Goal: Check status: Check status

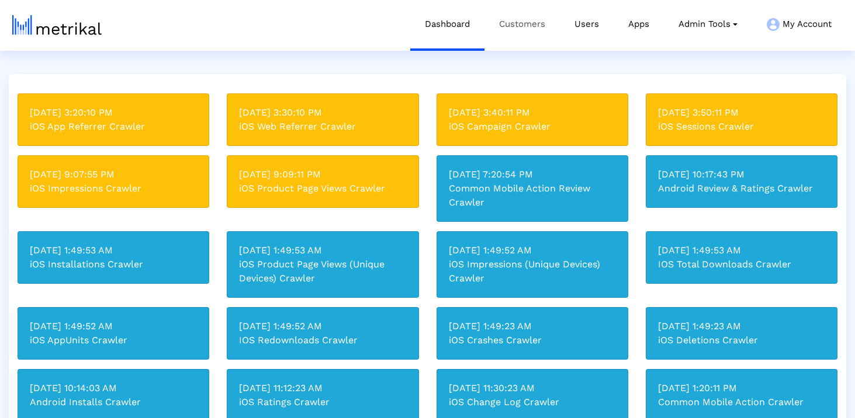
click at [522, 34] on link "Customers" at bounding box center [521, 24] width 75 height 48
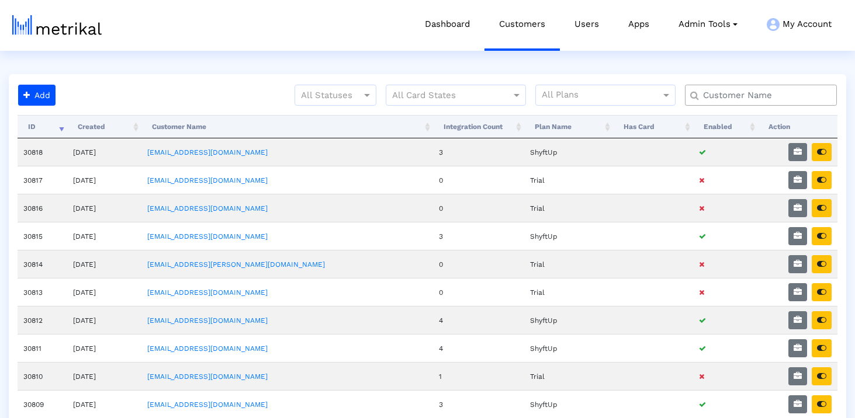
click at [750, 95] on input "text" at bounding box center [763, 95] width 137 height 12
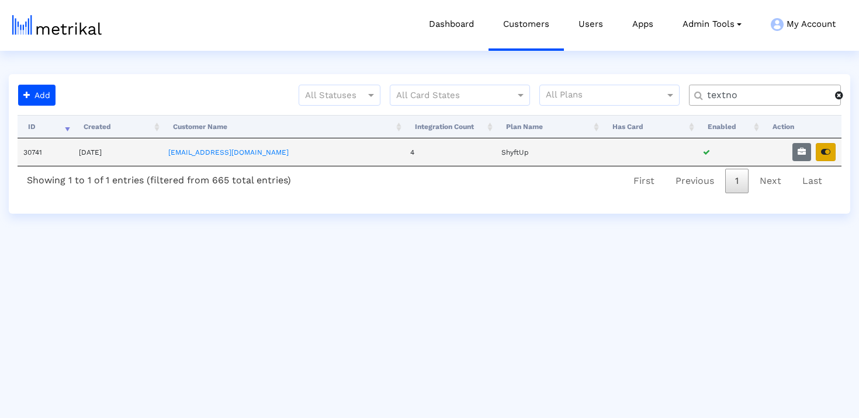
type input "textno"
click at [825, 151] on icon "button" at bounding box center [825, 152] width 9 height 8
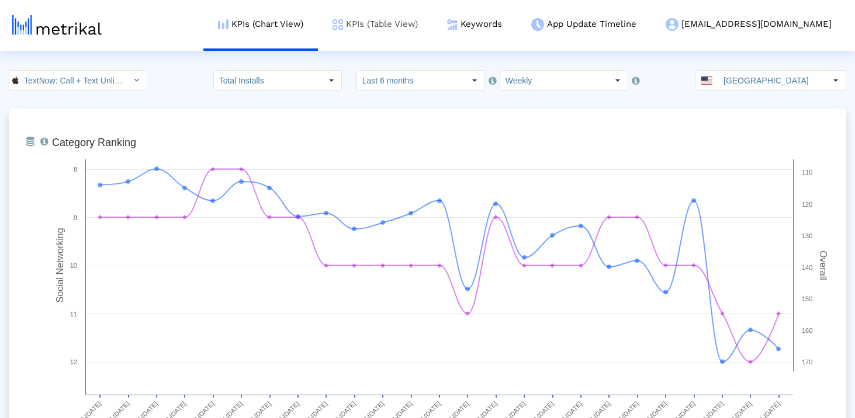
click at [432, 19] on link "KPIs (Table View)" at bounding box center [375, 24] width 114 height 48
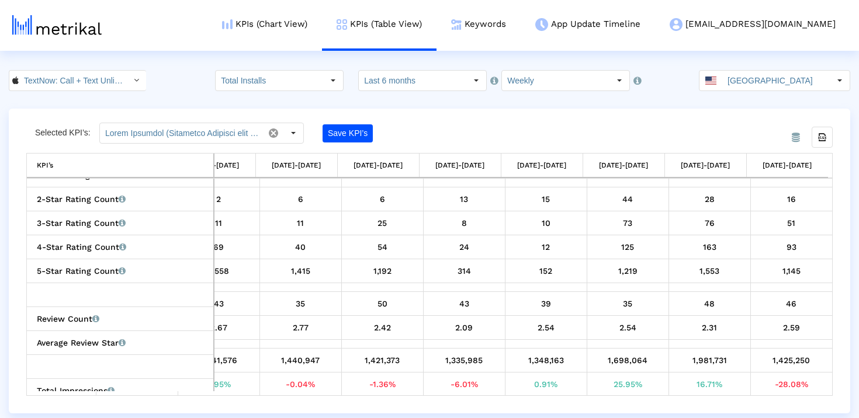
scroll to position [811, 0]
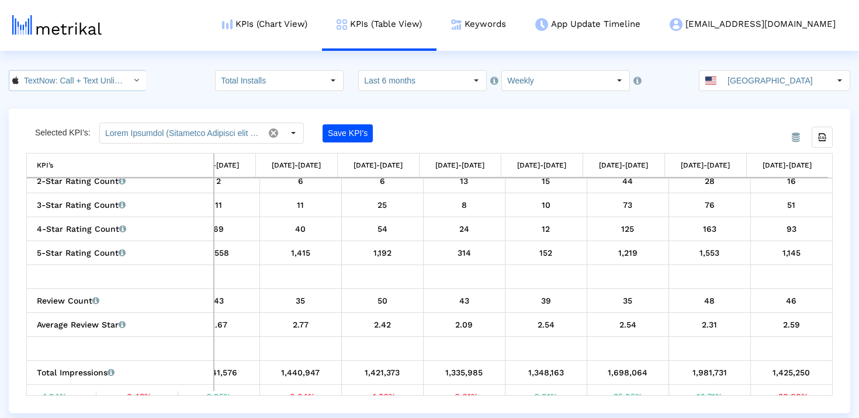
click at [86, 68] on html "KPIs (Chart View) KPIs (Table View) Keywords App Update Timeline [EMAIL_ADDRESS…" at bounding box center [429, 207] width 859 height 414
click at [86, 87] on input "TextNow: Call + Text Unlimited < 314716233 >" at bounding box center [71, 81] width 105 height 20
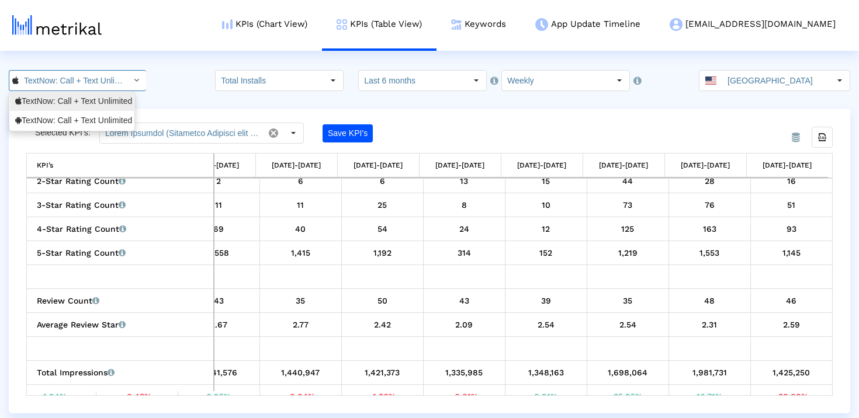
click at [82, 108] on div "TextNow: Call + Text Unlimited <314716233>" at bounding box center [72, 101] width 124 height 19
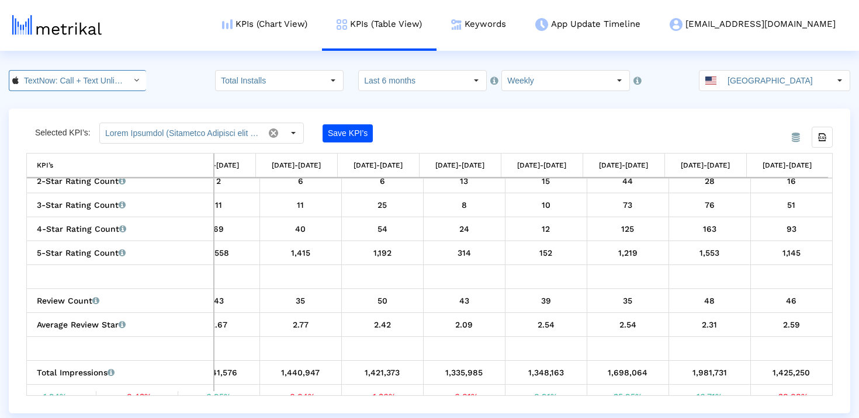
scroll to position [0, 81]
click at [99, 79] on input "TextNow: Call + Text Unlimited < 314716233 >" at bounding box center [71, 81] width 105 height 20
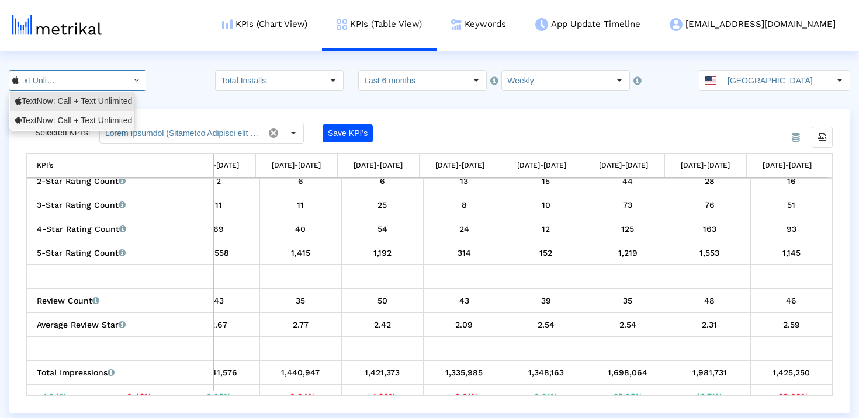
click at [92, 117] on div "TextNow: Call + Text Unlimited <com.enflick.android.TextNow>" at bounding box center [71, 120] width 113 height 11
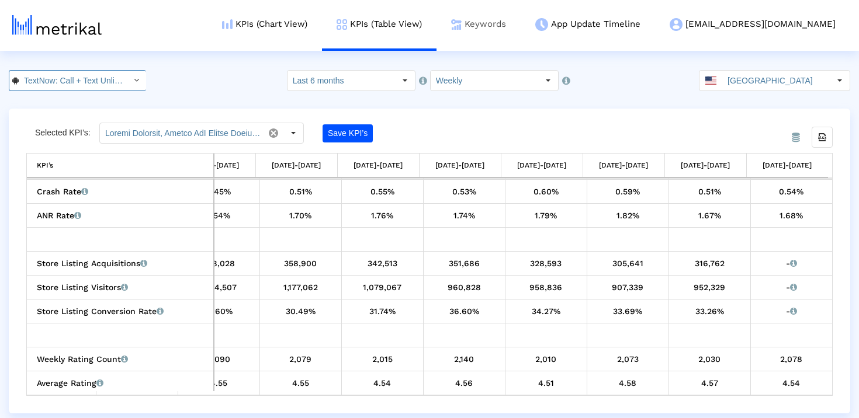
scroll to position [0, 147]
